Goal: Transaction & Acquisition: Purchase product/service

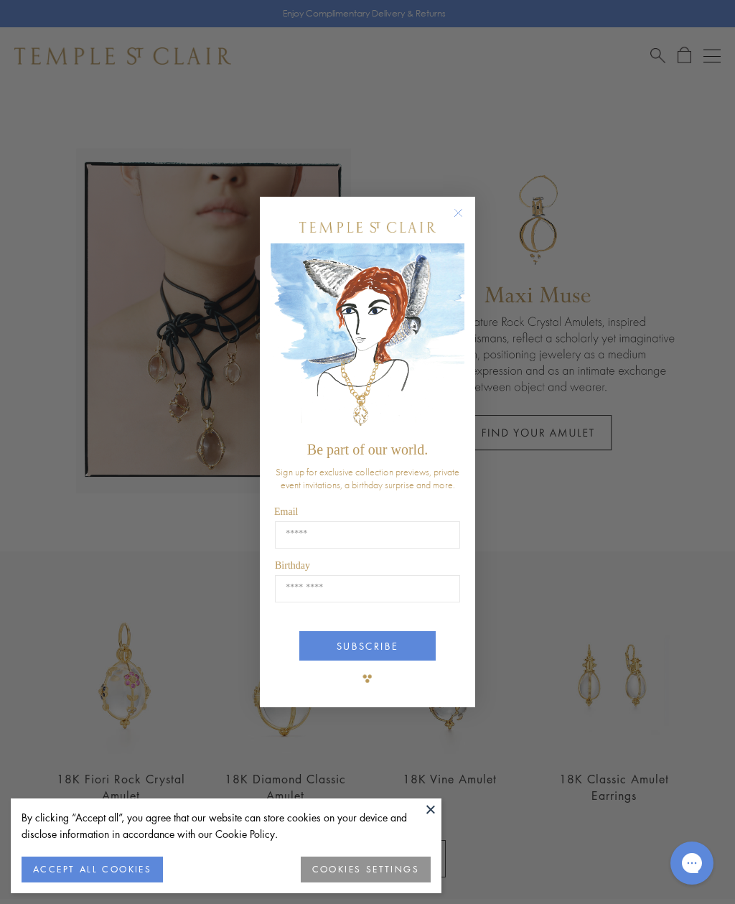
click at [464, 212] on circle "Close dialog" at bounding box center [458, 212] width 17 height 17
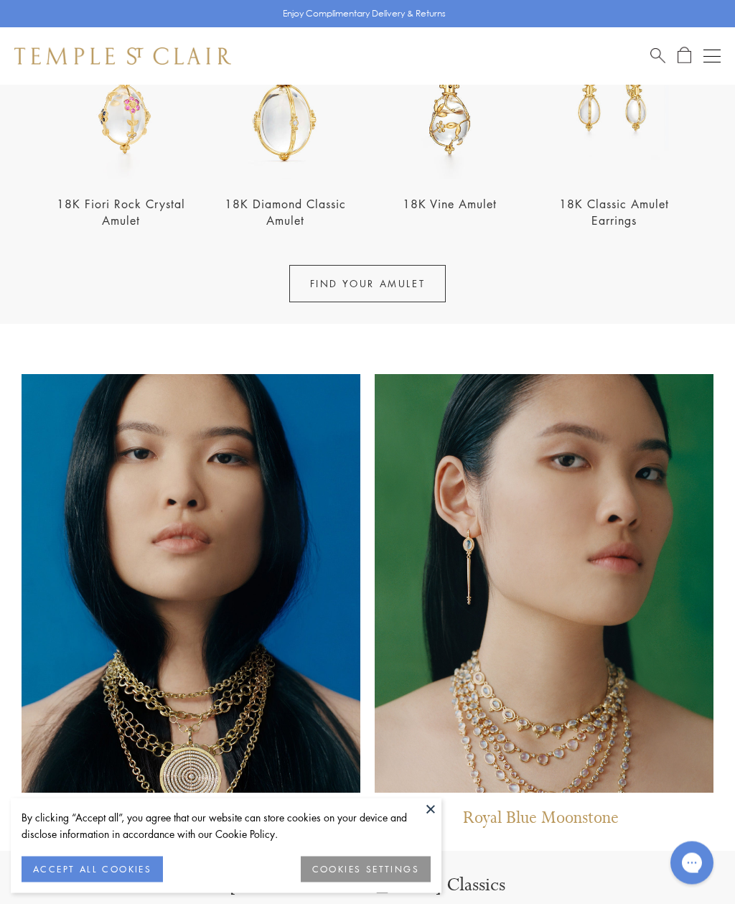
scroll to position [575, 0]
click at [404, 294] on link "FIND YOUR AMULET" at bounding box center [367, 283] width 157 height 37
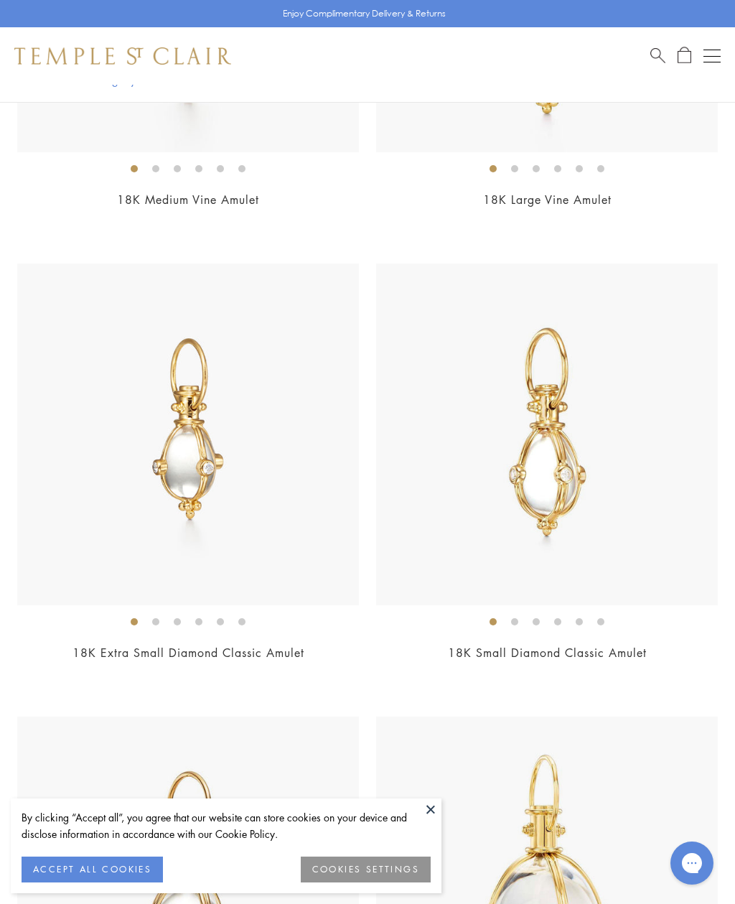
scroll to position [3602, 0]
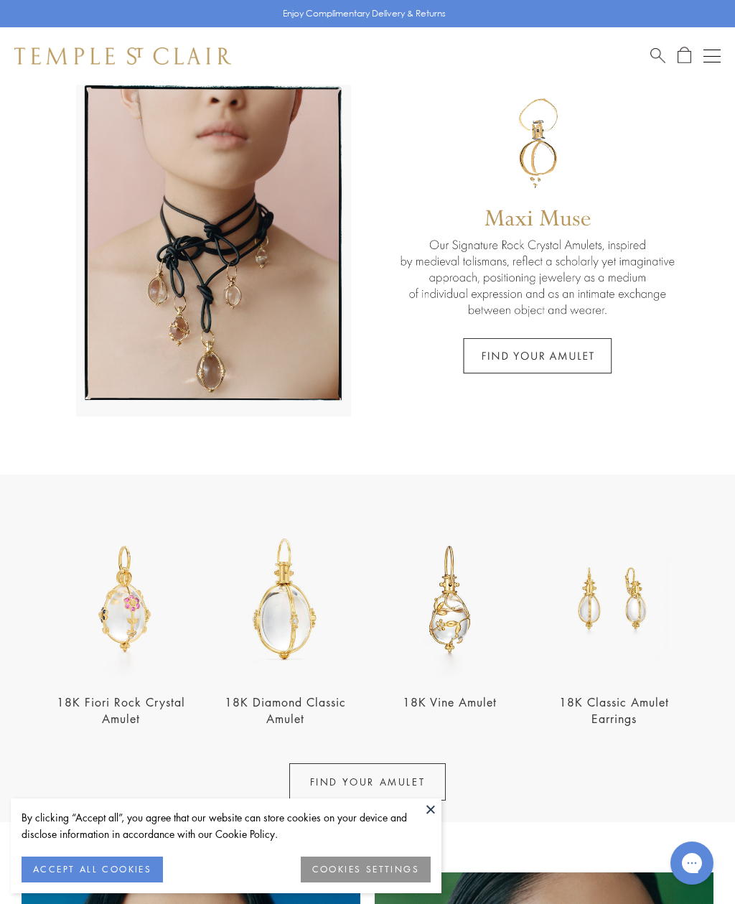
click at [596, 353] on link at bounding box center [367, 241] width 735 height 467
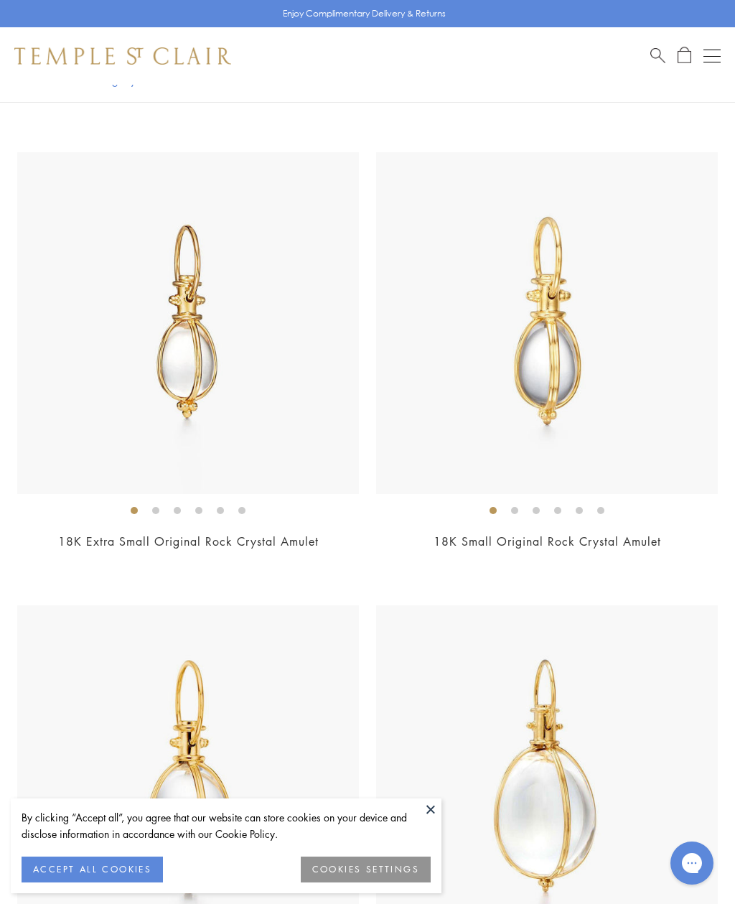
scroll to position [6908, 0]
click at [144, 326] on img at bounding box center [188, 324] width 342 height 342
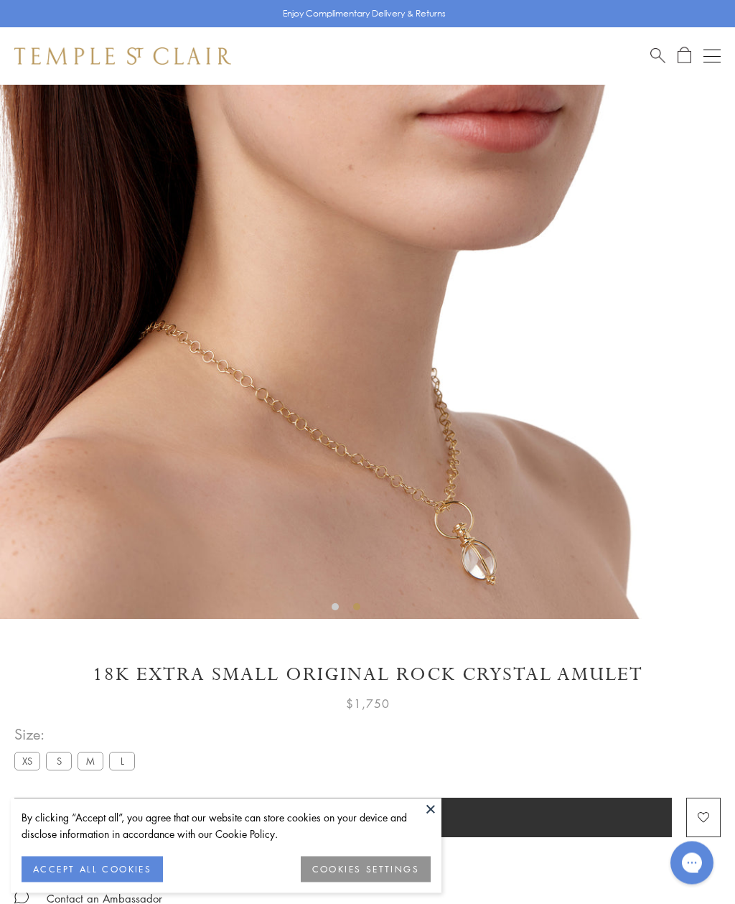
scroll to position [158, 0]
